Goal: Information Seeking & Learning: Learn about a topic

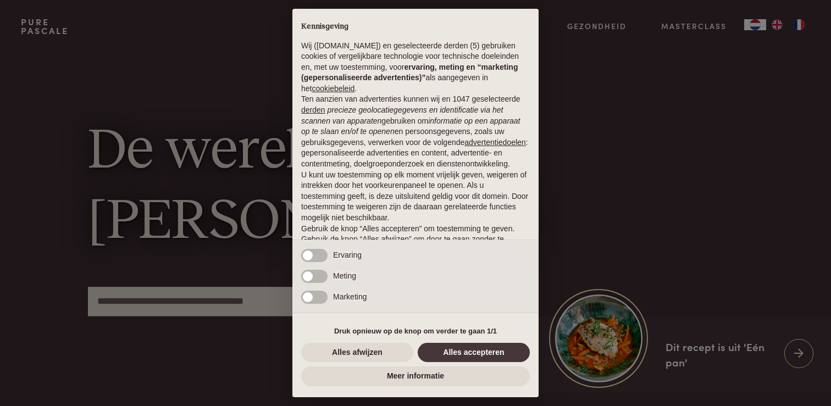
scroll to position [36, 0]
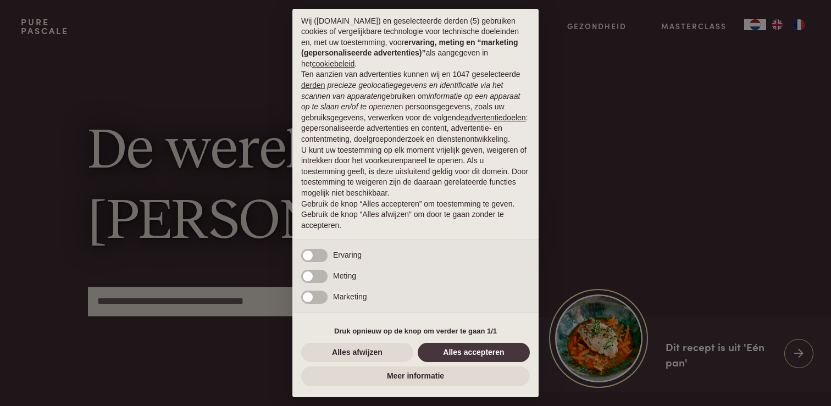
click at [504, 355] on button "Alles accepteren" at bounding box center [473, 353] width 112 height 20
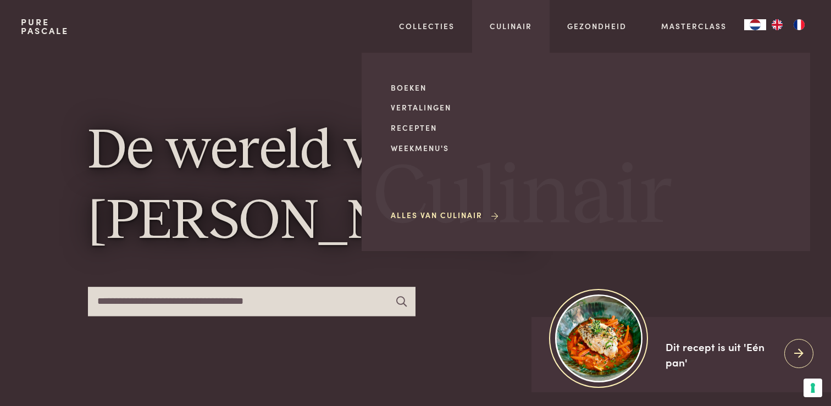
click at [419, 134] on div "Boeken Vertalingen Recepten Weekmenu's Alles van Culinair" at bounding box center [484, 152] width 186 height 140
click at [419, 130] on link "Recepten" at bounding box center [484, 128] width 186 height 12
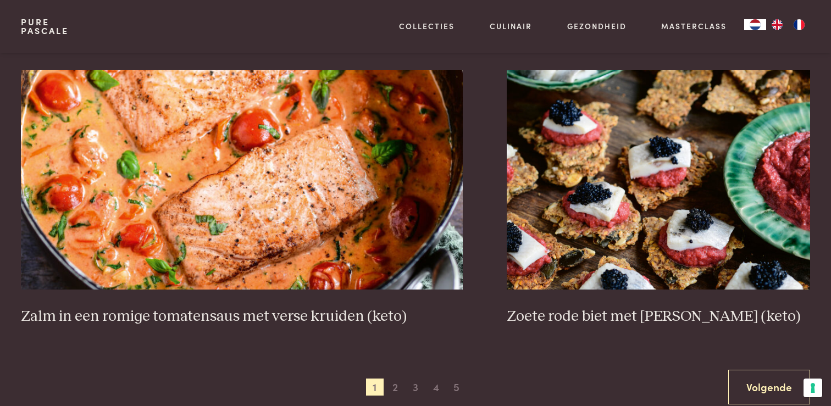
scroll to position [1969, 0]
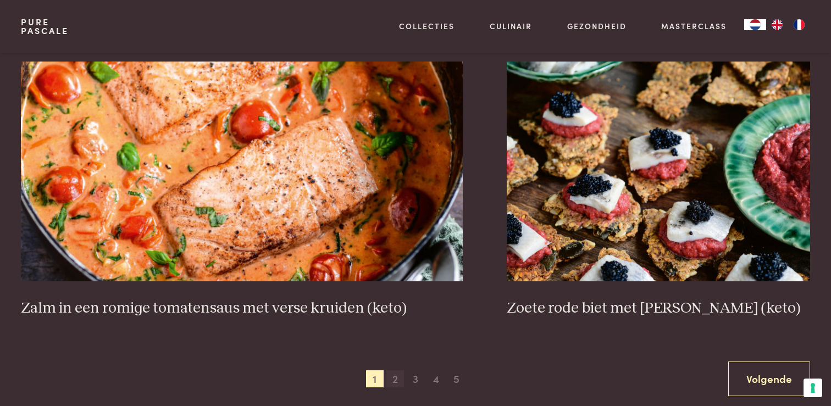
click at [396, 374] on span "2" at bounding box center [395, 379] width 18 height 18
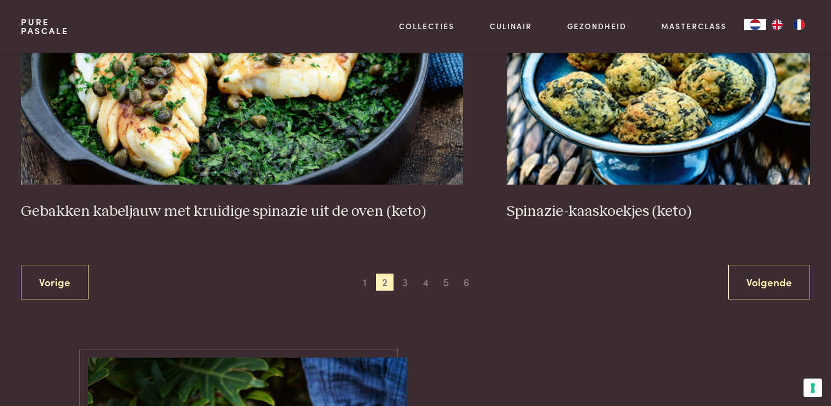
scroll to position [2250, 0]
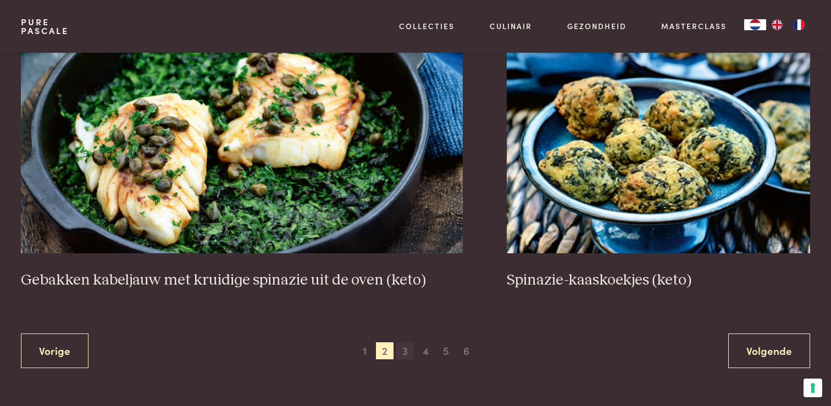
click at [405, 347] on span "3" at bounding box center [405, 351] width 18 height 18
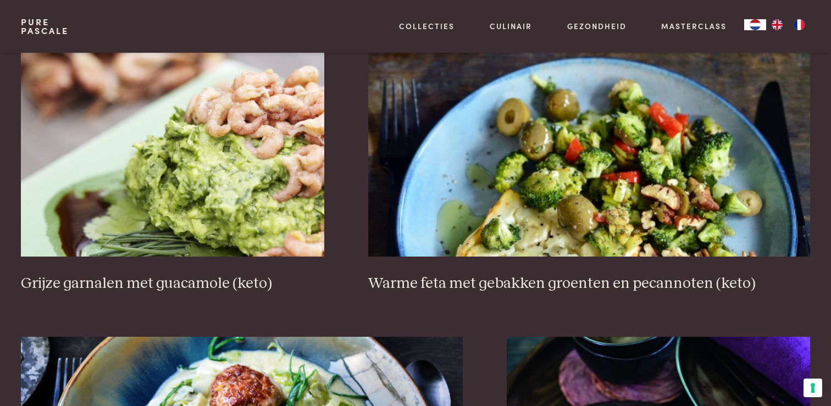
scroll to position [1717, 0]
